Goal: Task Accomplishment & Management: Manage account settings

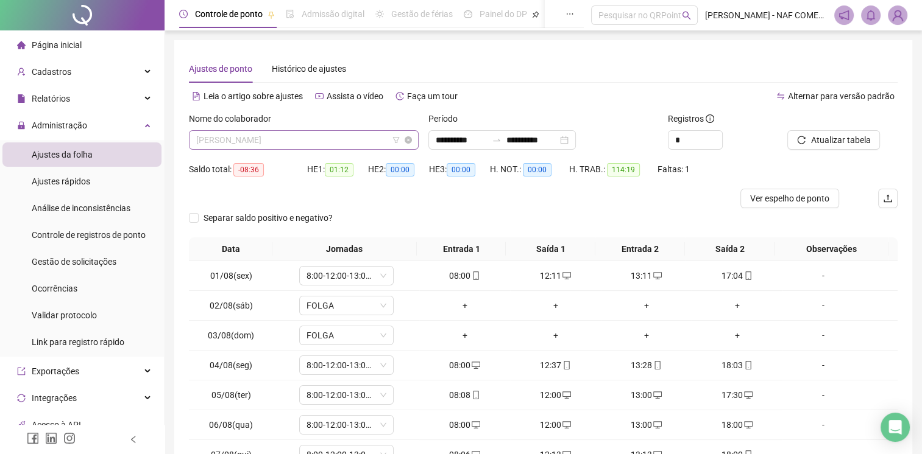
click at [342, 136] on span "[PERSON_NAME]" at bounding box center [303, 140] width 215 height 18
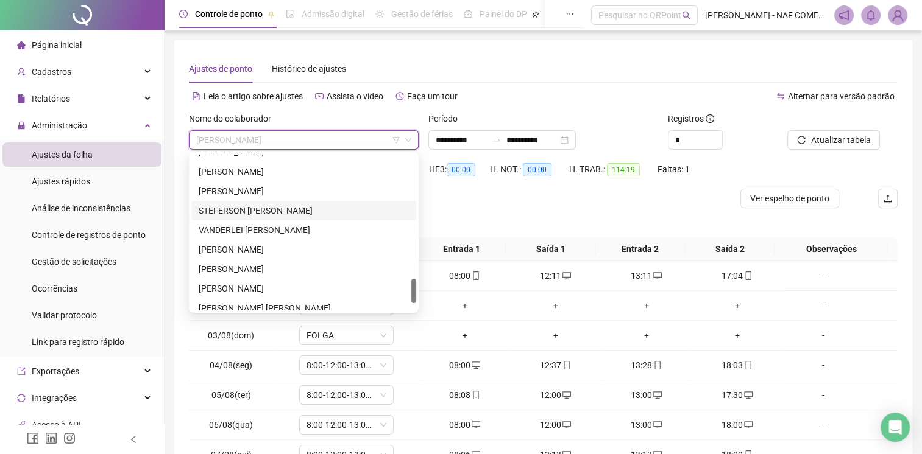
scroll to position [792, 0]
click at [298, 247] on div "[PERSON_NAME]" at bounding box center [304, 249] width 210 height 13
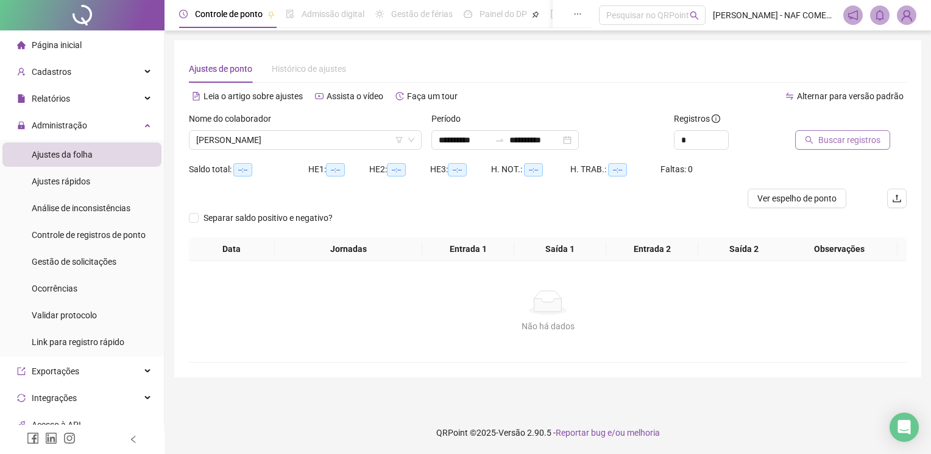
click at [836, 136] on span "Buscar registros" at bounding box center [849, 139] width 62 height 13
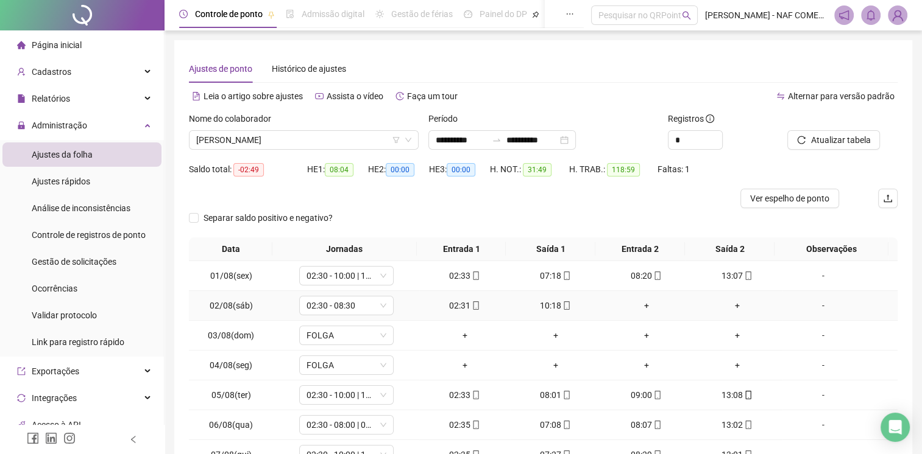
scroll to position [116, 0]
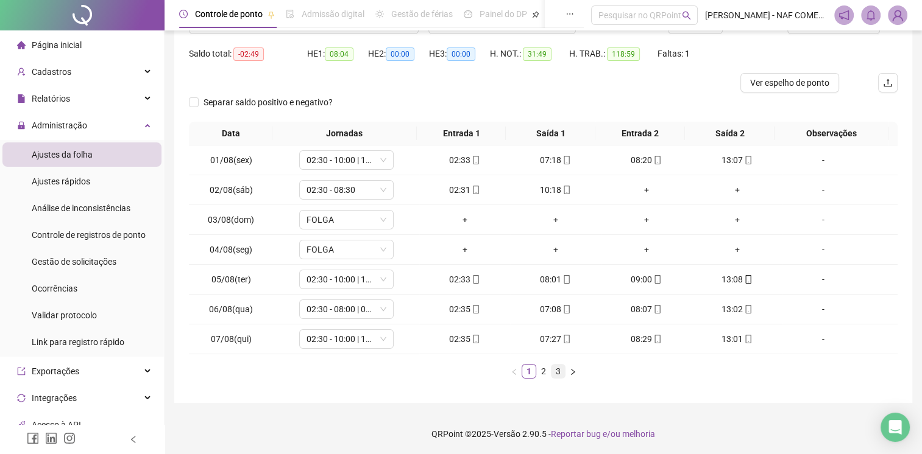
click at [555, 376] on link "3" at bounding box center [557, 371] width 13 height 13
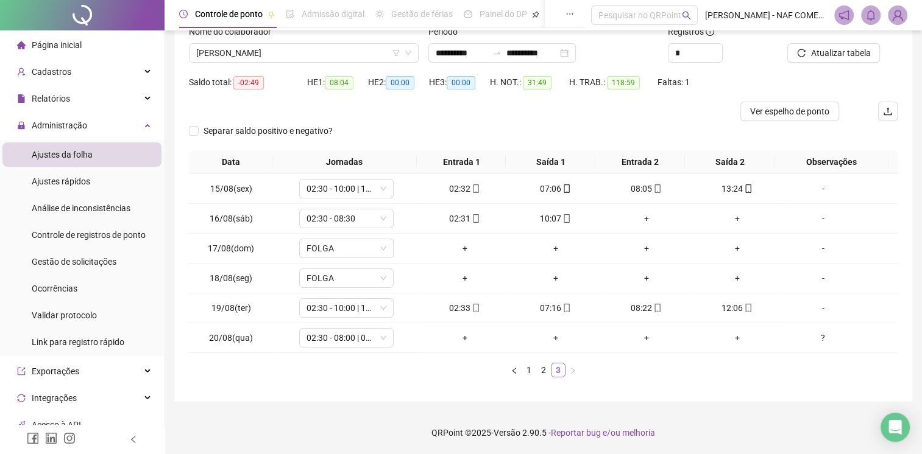
scroll to position [86, 0]
click at [814, 336] on div "?" at bounding box center [823, 339] width 72 height 13
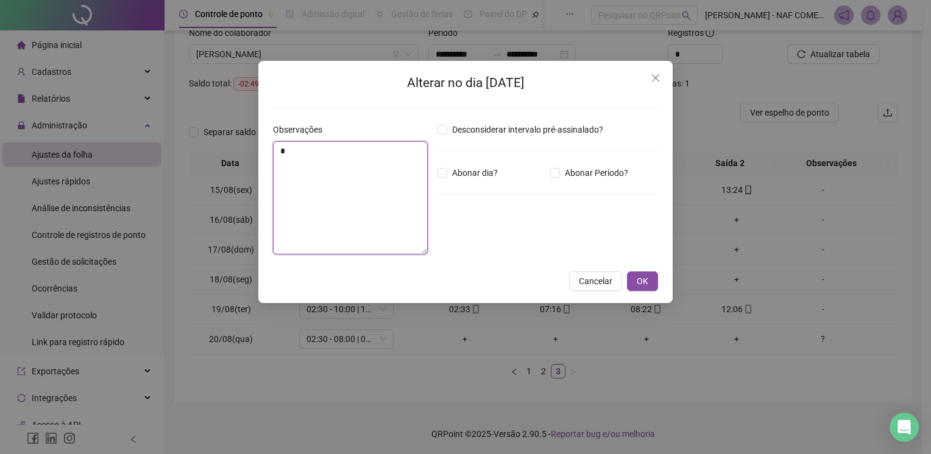
drag, startPoint x: 311, startPoint y: 162, endPoint x: 265, endPoint y: 162, distance: 46.3
click at [265, 162] on div "Alterar no dia [DATE] Observações * Desconsiderar intervalo pré-assinalado? Abo…" at bounding box center [465, 182] width 414 height 242
type textarea "********"
click at [640, 280] on span "OK" at bounding box center [643, 281] width 12 height 13
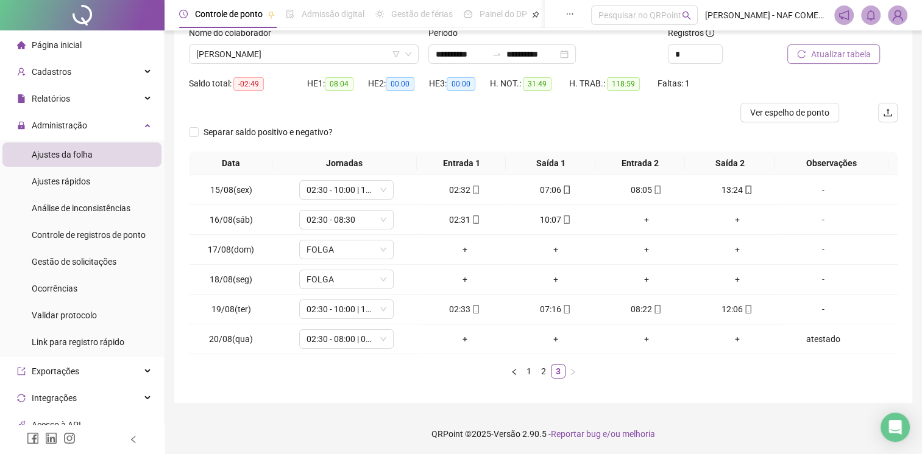
click at [839, 57] on span "Atualizar tabela" at bounding box center [840, 54] width 60 height 13
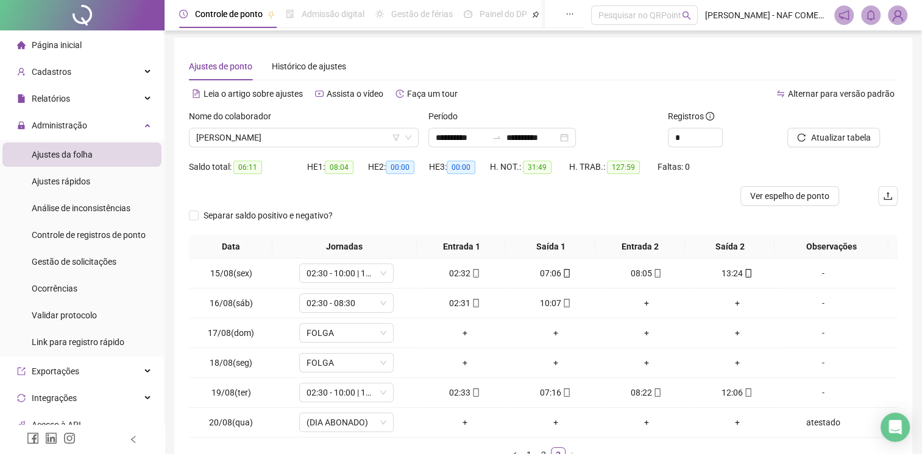
scroll to position [0, 0]
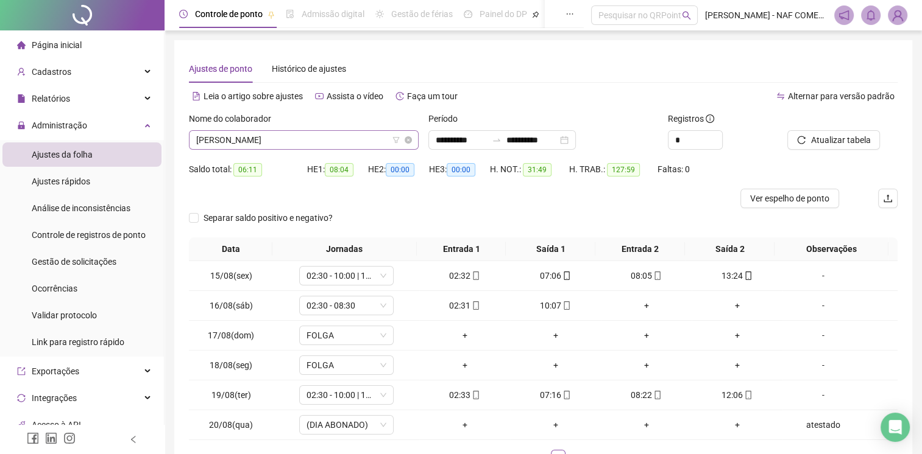
click at [292, 147] on span "[PERSON_NAME]" at bounding box center [303, 140] width 215 height 18
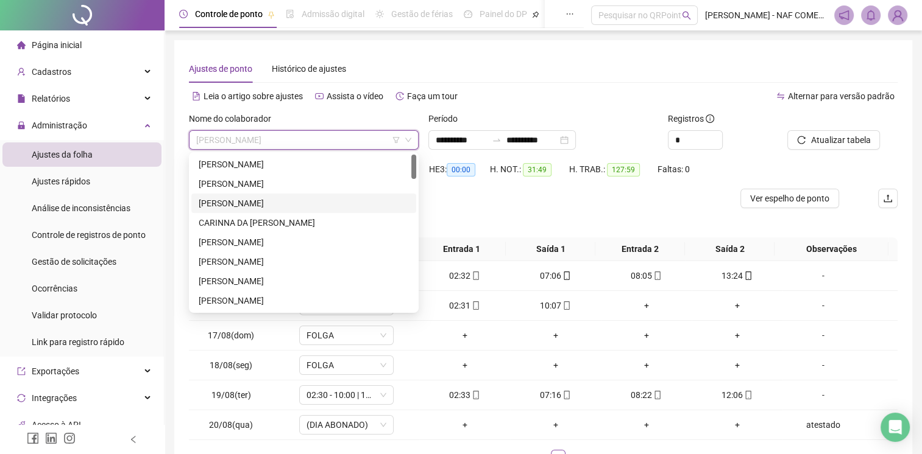
click at [324, 204] on div "[PERSON_NAME]" at bounding box center [304, 203] width 210 height 13
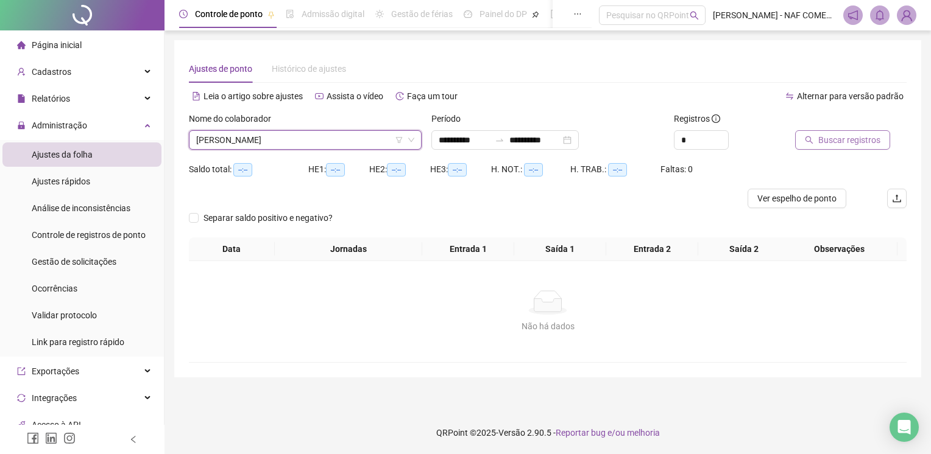
click at [830, 138] on span "Buscar registros" at bounding box center [849, 139] width 62 height 13
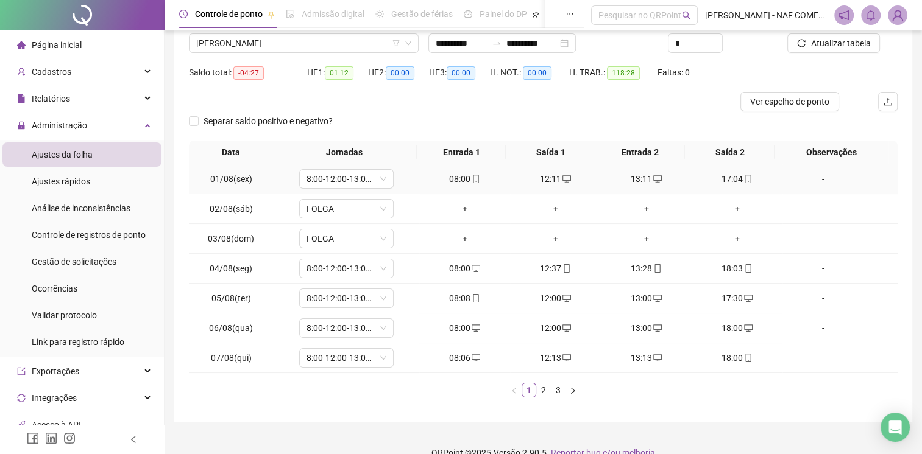
scroll to position [116, 0]
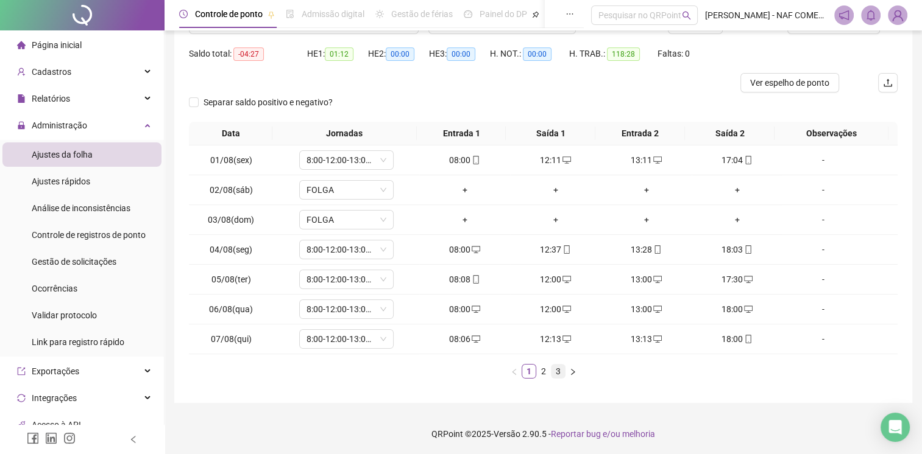
click at [551, 369] on link "3" at bounding box center [557, 371] width 13 height 13
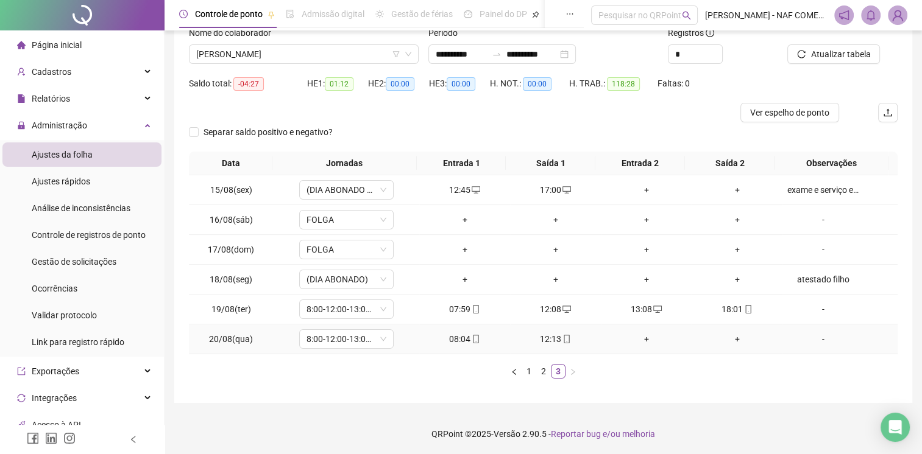
click at [634, 341] on div "+" at bounding box center [646, 339] width 81 height 13
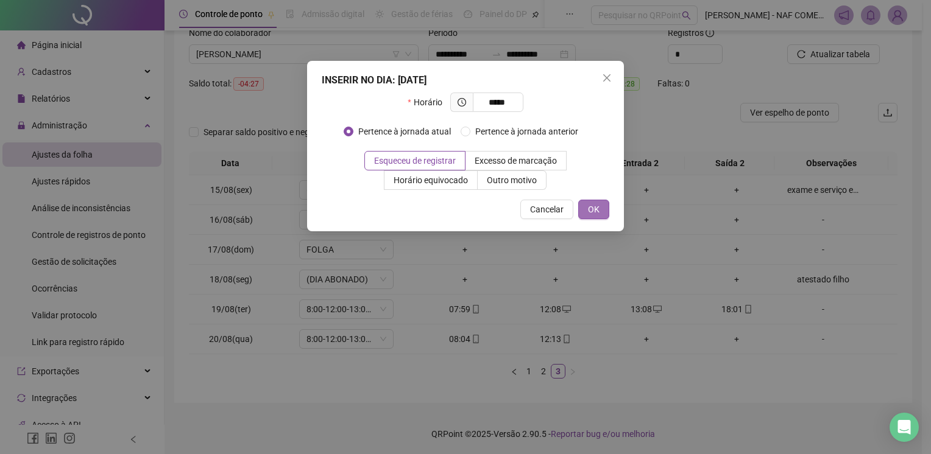
type input "*****"
click at [585, 211] on button "OK" at bounding box center [593, 209] width 31 height 19
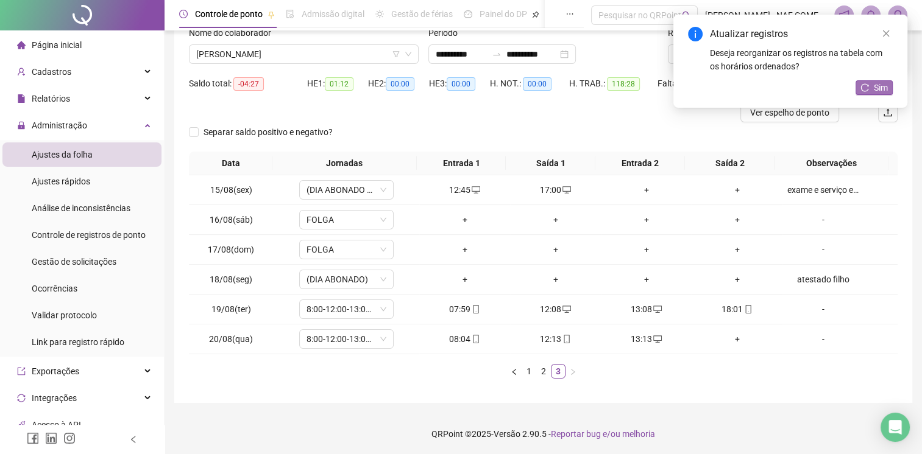
click at [859, 85] on button "Sim" at bounding box center [873, 87] width 37 height 15
